Goal: Task Accomplishment & Management: Use online tool/utility

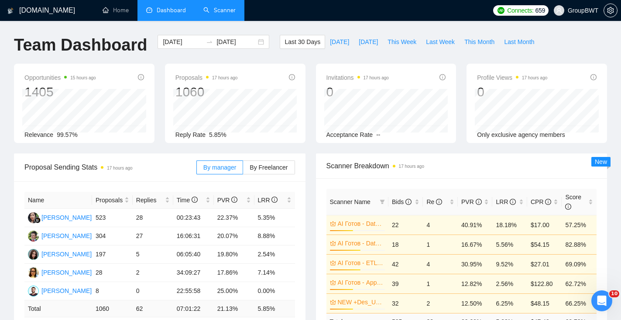
click at [215, 7] on link "Scanner" at bounding box center [219, 10] width 32 height 7
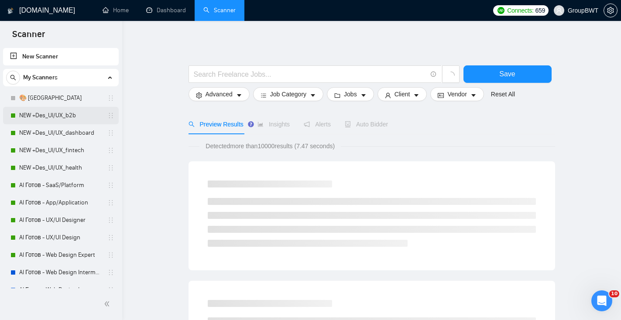
click at [80, 115] on link "NEW +Des_UI/UX_b2b" at bounding box center [60, 115] width 83 height 17
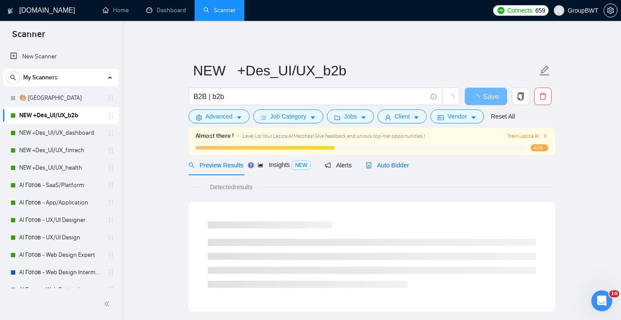
click at [398, 160] on div "Auto Bidder" at bounding box center [386, 165] width 43 height 10
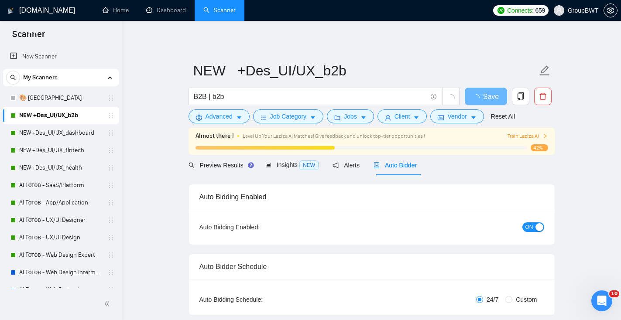
click at [536, 223] on div "button" at bounding box center [539, 227] width 8 height 8
click at [499, 96] on button "Save" at bounding box center [485, 96] width 42 height 17
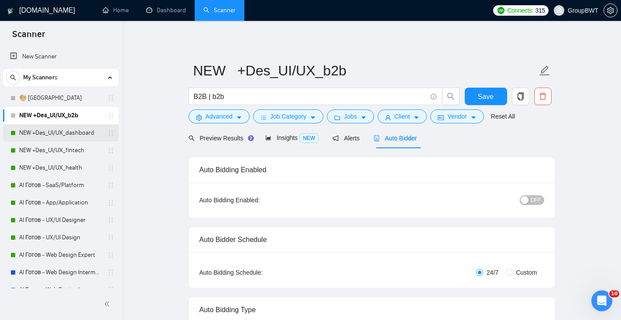
click at [84, 130] on link "NEW +Des_UI/UX_dashboard" at bounding box center [60, 132] width 83 height 17
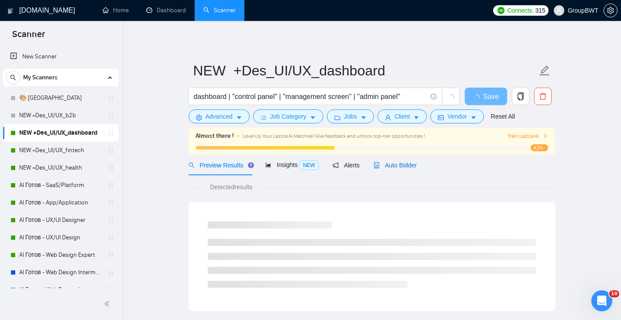
click at [390, 160] on div "Auto Bidder" at bounding box center [394, 165] width 43 height 10
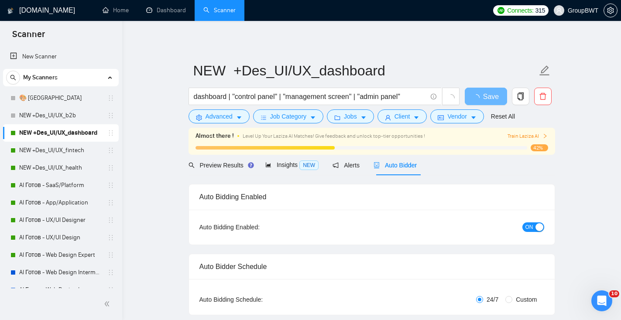
click at [537, 229] on div "button" at bounding box center [539, 227] width 8 height 8
click at [482, 99] on span "Save" at bounding box center [486, 96] width 16 height 11
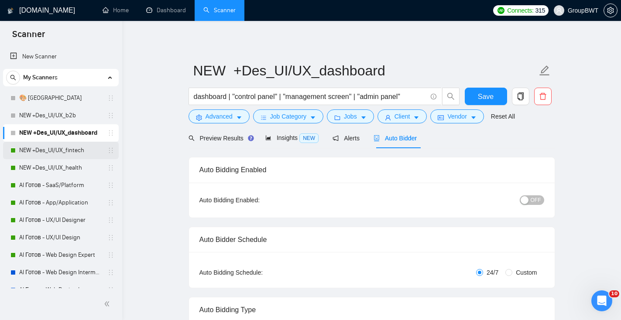
click at [81, 149] on link "NEW +Des_UI/UX_fintech" at bounding box center [60, 150] width 83 height 17
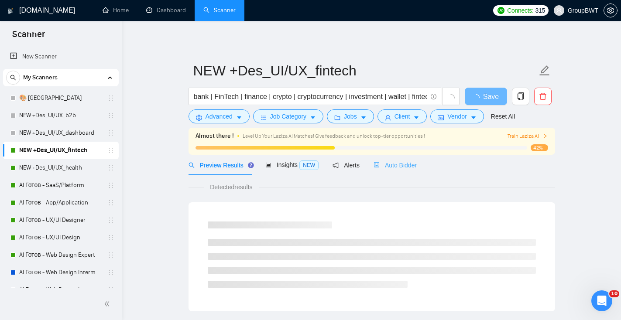
click at [403, 170] on div "Auto Bidder" at bounding box center [394, 165] width 43 height 20
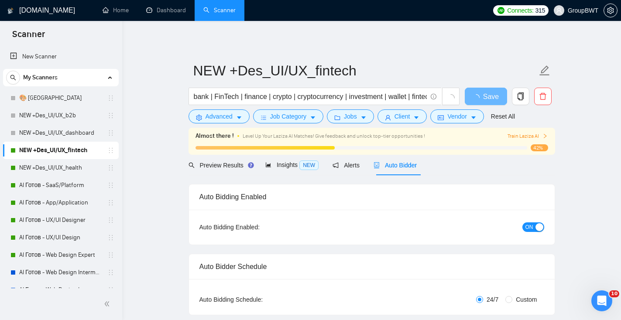
click at [530, 229] on span "ON" at bounding box center [529, 227] width 8 height 10
click at [480, 98] on span "Save" at bounding box center [486, 96] width 16 height 11
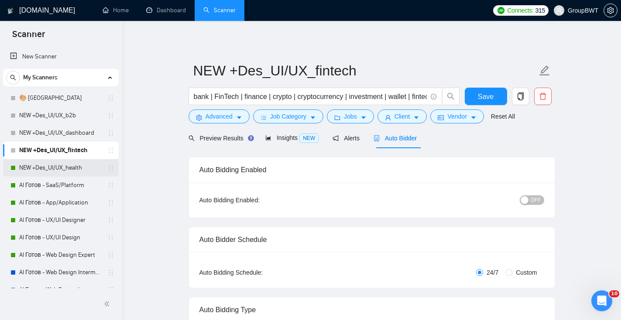
click at [59, 171] on link "NEW +Des_UI/UX_health" at bounding box center [60, 167] width 83 height 17
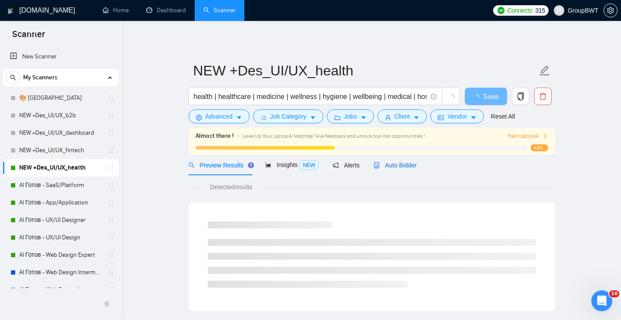
click at [409, 162] on span "Auto Bidder" at bounding box center [394, 165] width 43 height 7
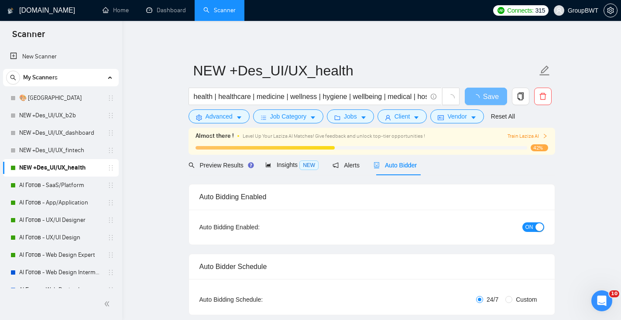
click at [529, 223] on span "ON" at bounding box center [529, 227] width 8 height 10
click at [478, 100] on span "Save" at bounding box center [486, 96] width 16 height 11
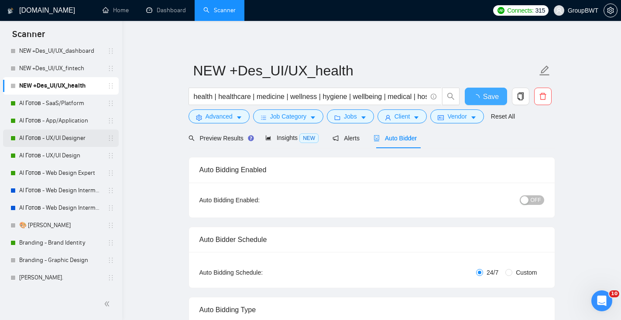
scroll to position [60, 0]
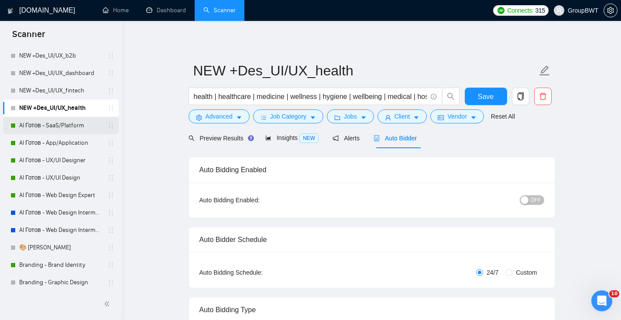
click at [59, 126] on link "AI Готов - SaaS/Platform" at bounding box center [60, 125] width 83 height 17
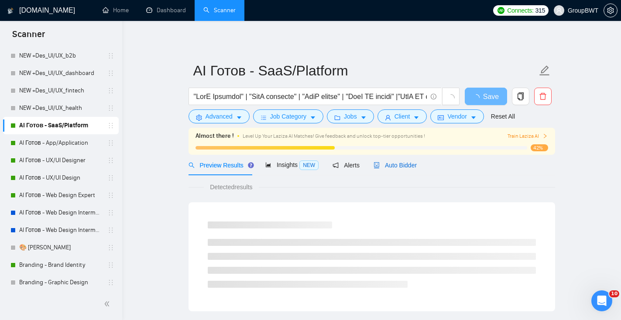
click at [411, 165] on span "Auto Bidder" at bounding box center [394, 165] width 43 height 7
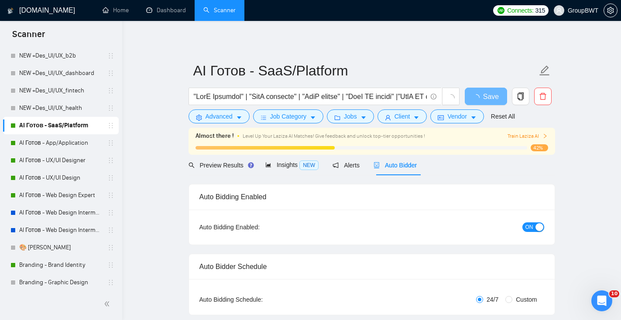
click at [527, 225] on span "ON" at bounding box center [529, 227] width 8 height 10
click at [481, 96] on span "Save" at bounding box center [486, 96] width 16 height 11
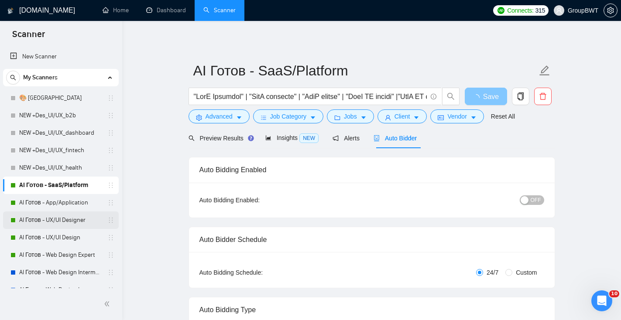
scroll to position [1, 0]
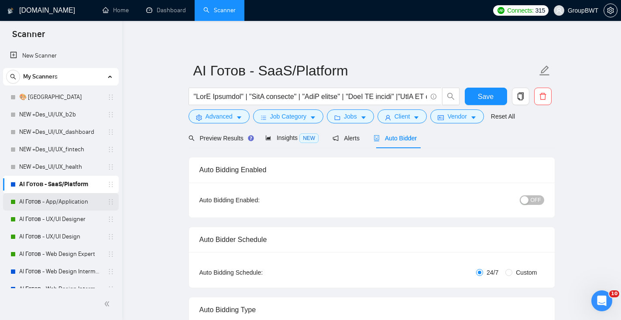
click at [78, 208] on link "AI Готов - App/Application" at bounding box center [60, 201] width 83 height 17
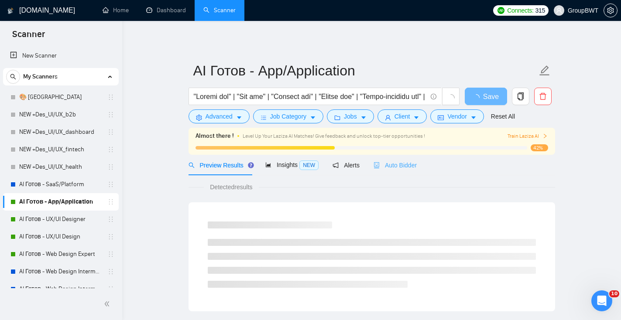
click at [396, 171] on div "Auto Bidder" at bounding box center [394, 165] width 43 height 20
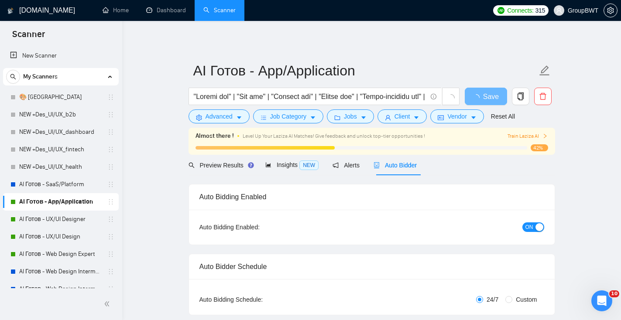
click at [531, 226] on span "ON" at bounding box center [529, 227] width 8 height 10
click at [483, 99] on span "Save" at bounding box center [486, 96] width 16 height 11
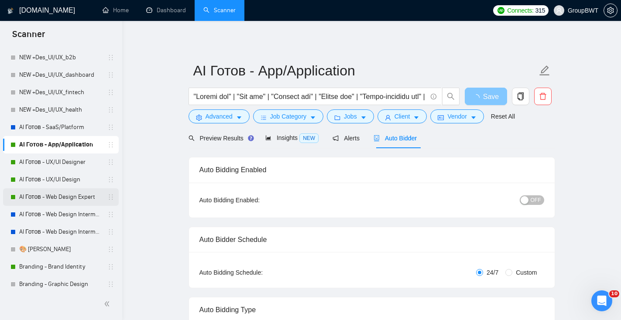
scroll to position [59, 0]
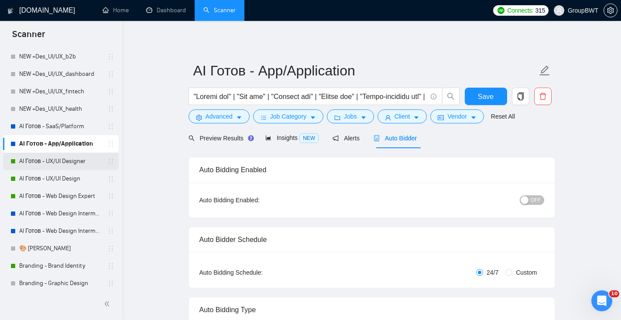
click at [58, 164] on link "AI Готов - UX/UI Designer" at bounding box center [60, 161] width 83 height 17
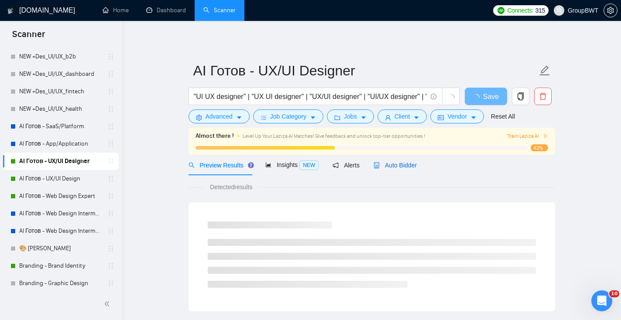
click at [398, 168] on span "Auto Bidder" at bounding box center [394, 165] width 43 height 7
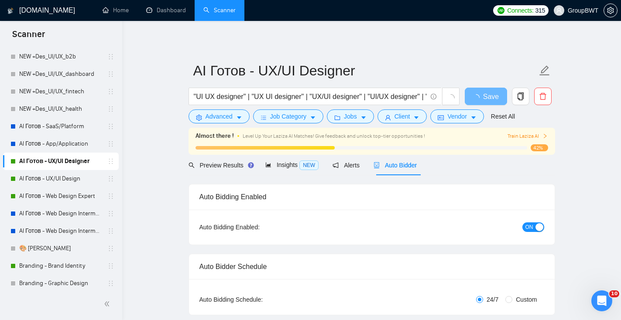
click at [534, 227] on button "ON" at bounding box center [533, 227] width 22 height 10
click at [501, 98] on button "Save" at bounding box center [485, 96] width 42 height 17
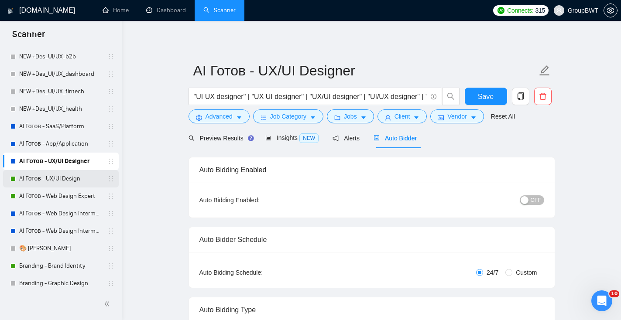
click at [41, 175] on link "AI Готов - UX/UI Design" at bounding box center [60, 178] width 83 height 17
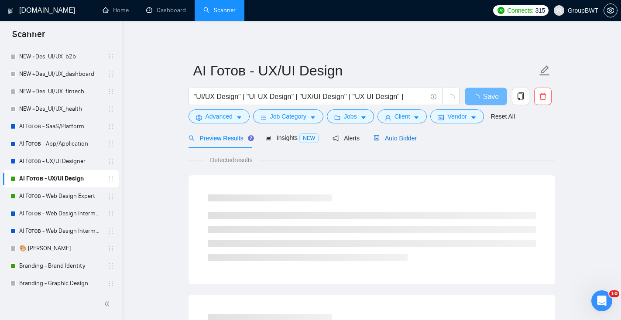
click at [399, 139] on span "Auto Bidder" at bounding box center [394, 138] width 43 height 7
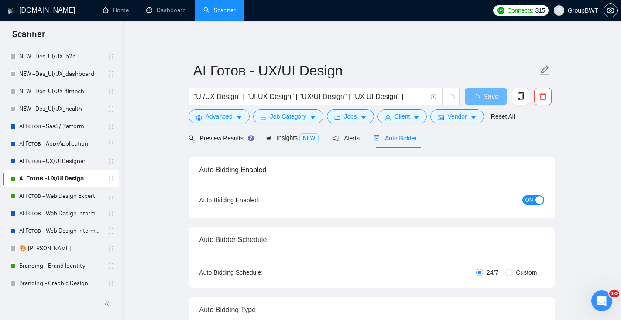
click at [536, 201] on div "button" at bounding box center [539, 200] width 8 height 8
click at [480, 98] on span "Save" at bounding box center [486, 96] width 16 height 11
click at [75, 188] on link "AI Готов - Web Design Expert" at bounding box center [60, 196] width 83 height 17
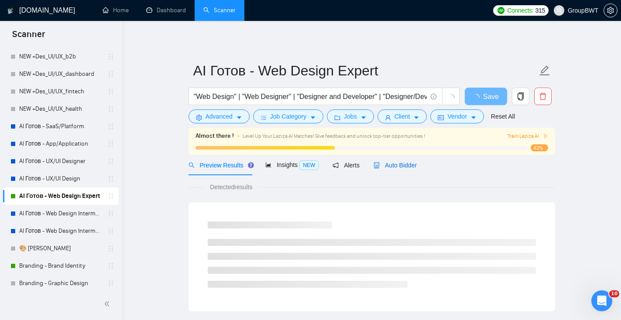
click at [405, 167] on span "Auto Bidder" at bounding box center [394, 165] width 43 height 7
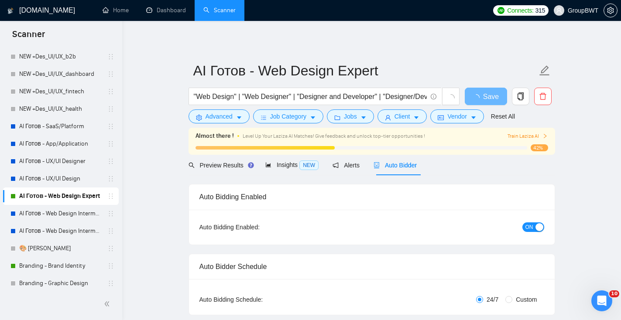
click at [531, 227] on span "ON" at bounding box center [529, 227] width 8 height 10
click at [473, 96] on button "Save" at bounding box center [485, 96] width 42 height 17
